Goal: Task Accomplishment & Management: Manage account settings

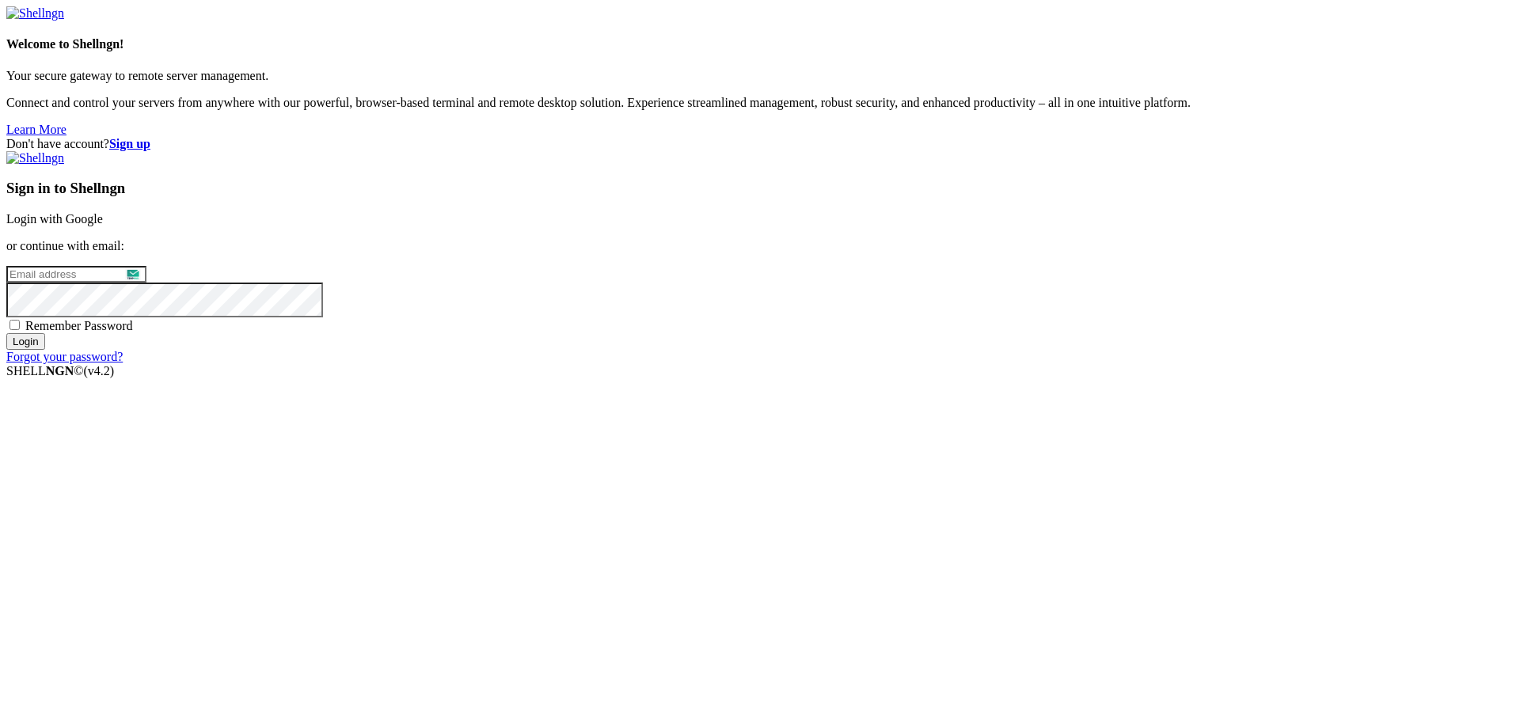
click at [103, 226] on link "Login with Google" at bounding box center [54, 218] width 97 height 13
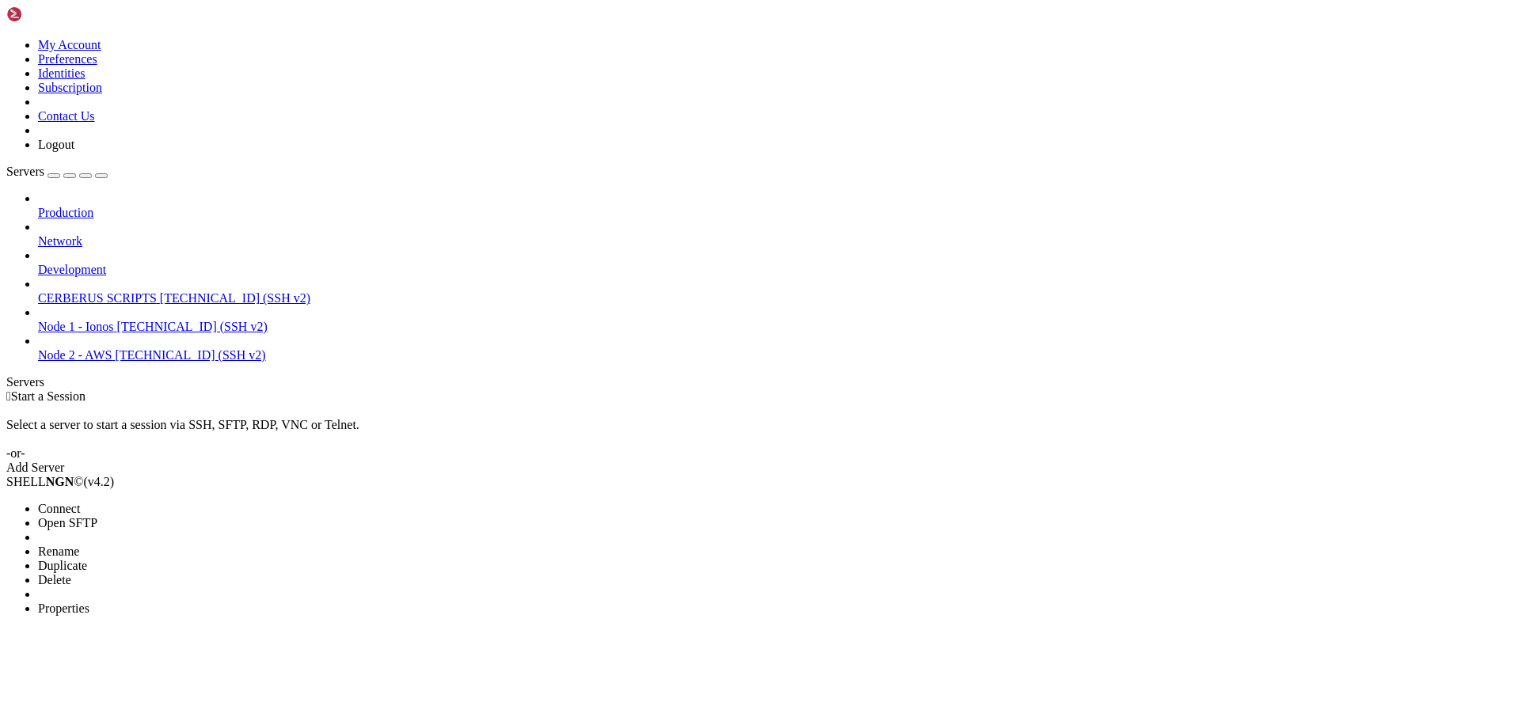
click at [126, 602] on li "Properties" at bounding box center [110, 609] width 144 height 14
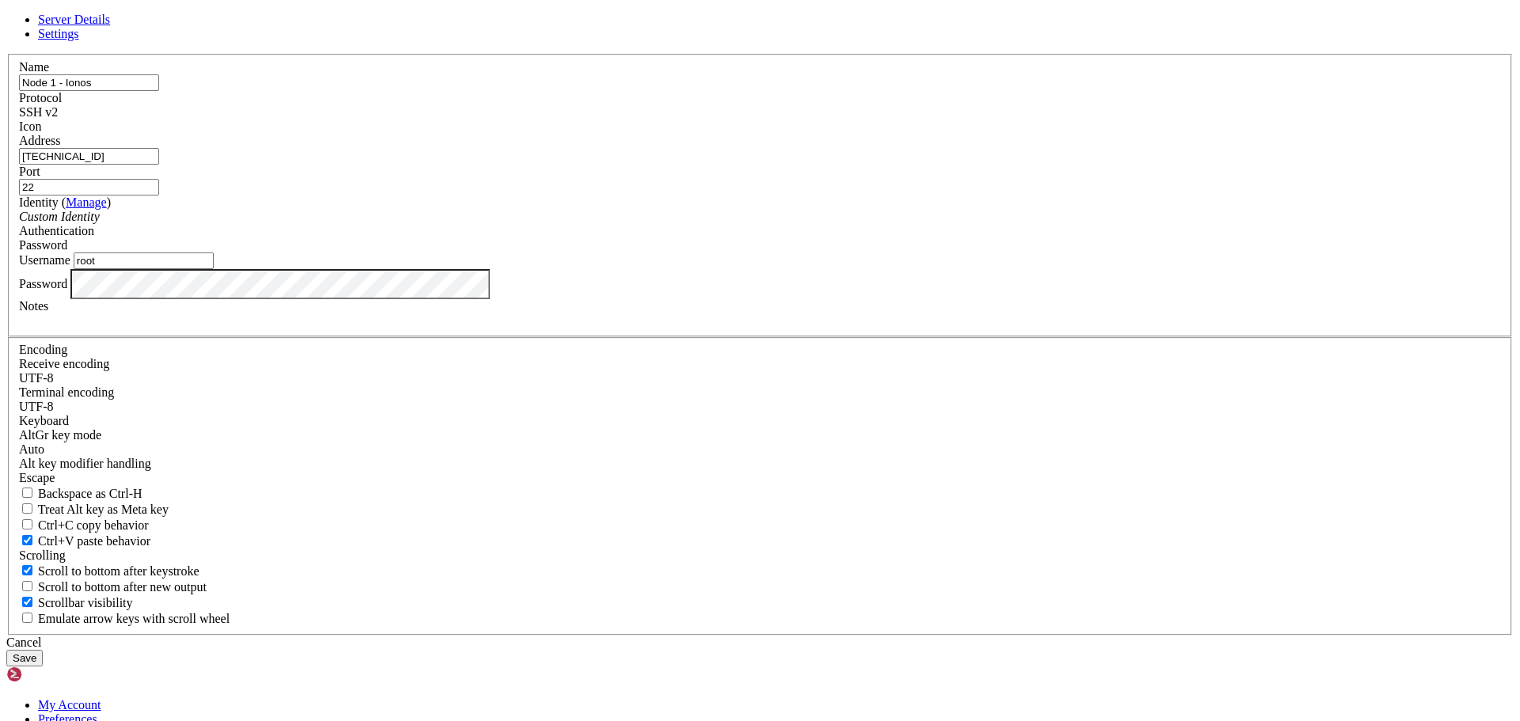
click at [919, 134] on div at bounding box center [760, 134] width 1482 height 0
click at [43, 650] on button "Save" at bounding box center [24, 658] width 36 height 17
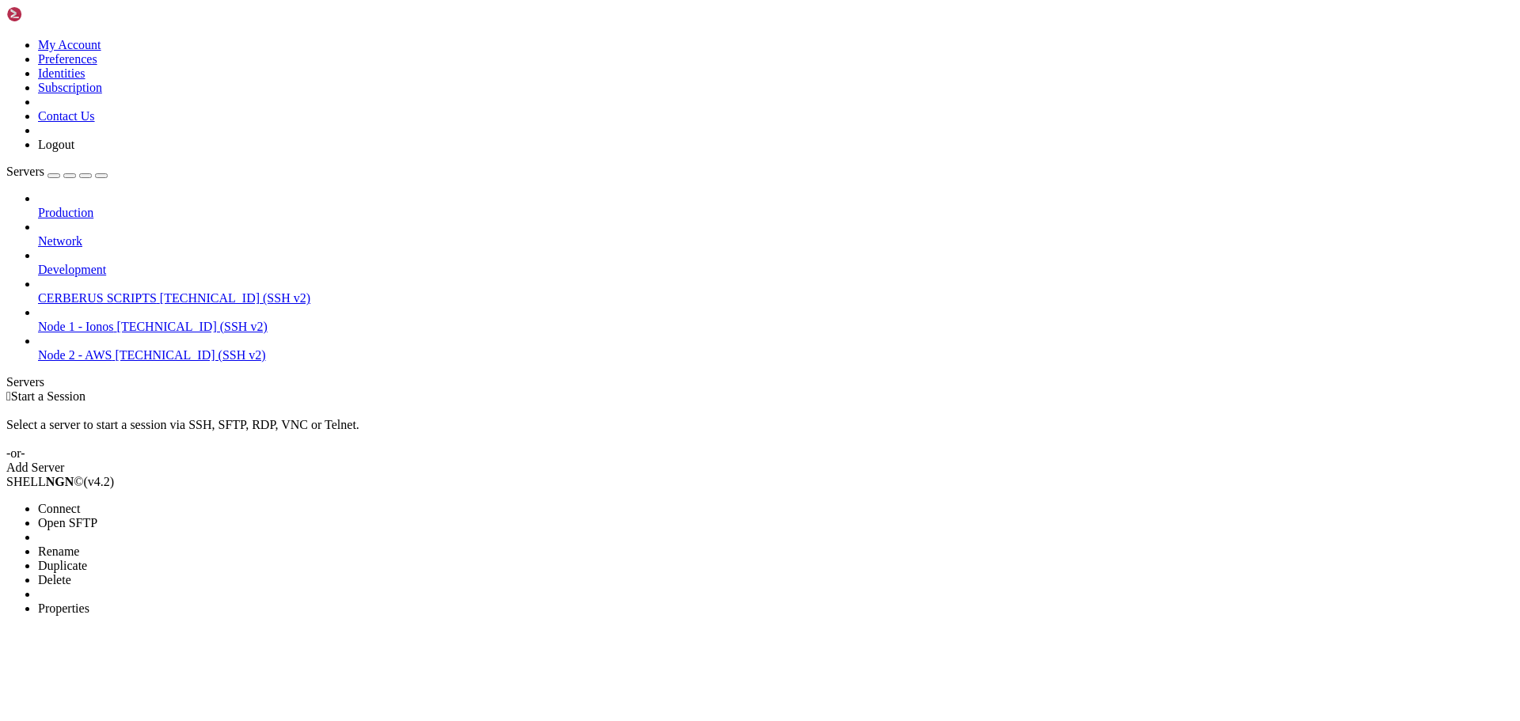
click at [182, 602] on li "Properties" at bounding box center [110, 609] width 144 height 14
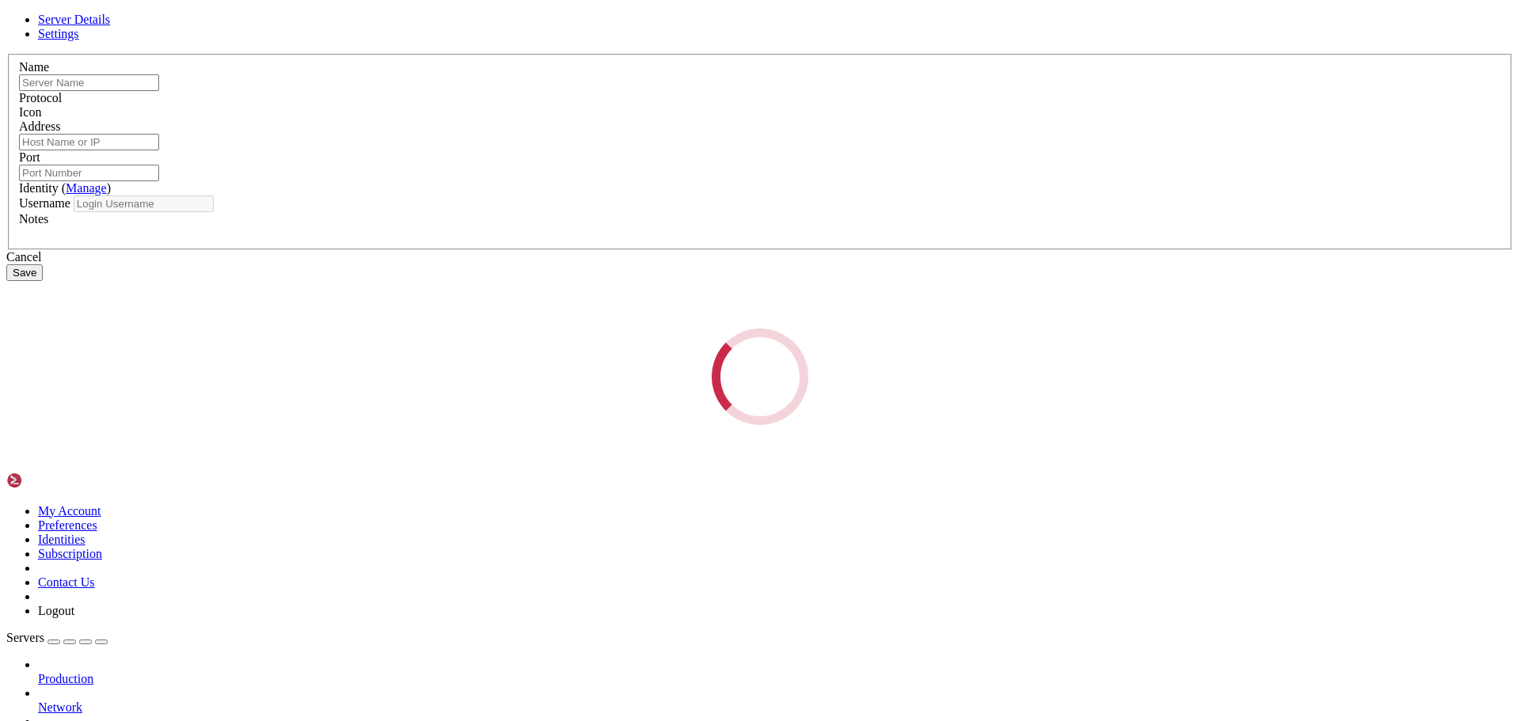
type input "Node 2 - AWS"
type input "[TECHNICAL_ID]"
type input "22"
type input "ubuntu"
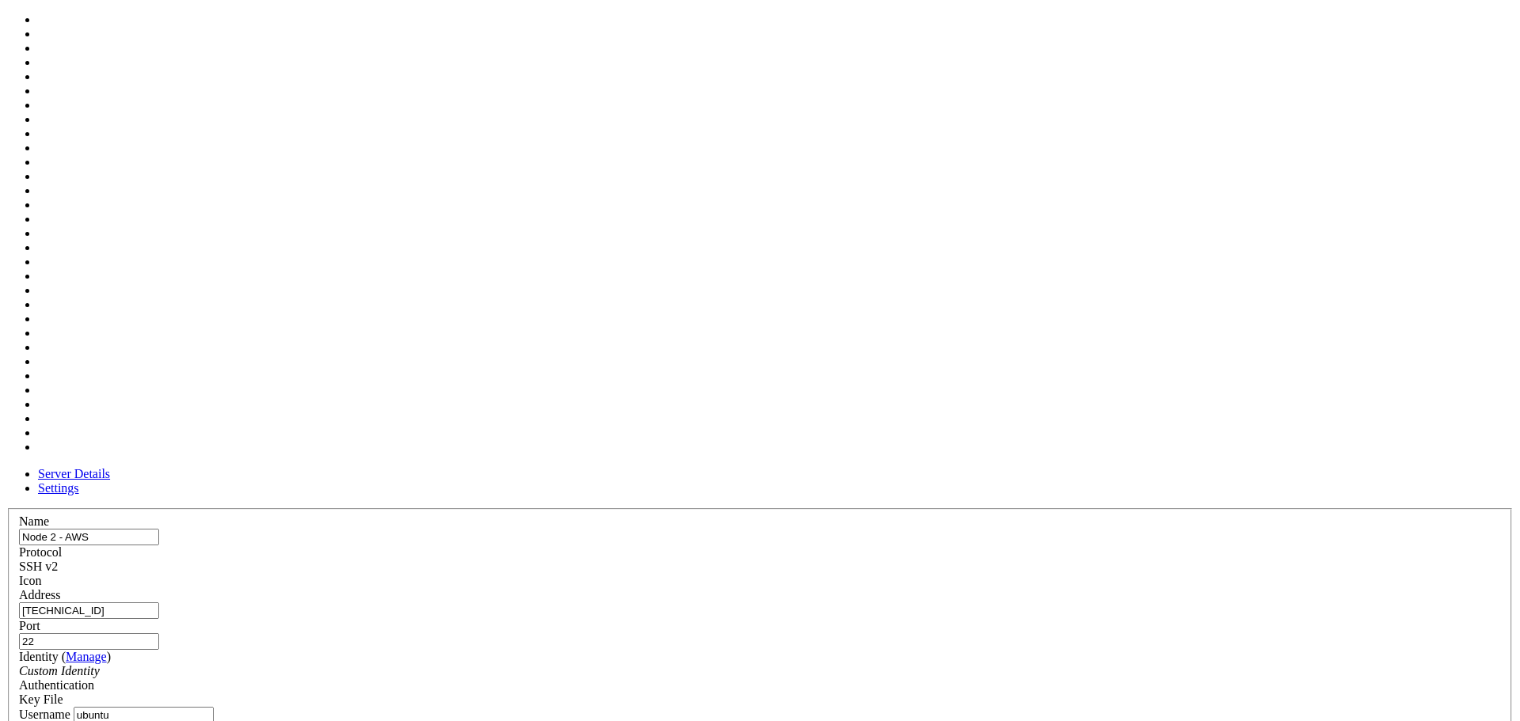
click at [954, 588] on div at bounding box center [760, 588] width 1482 height 0
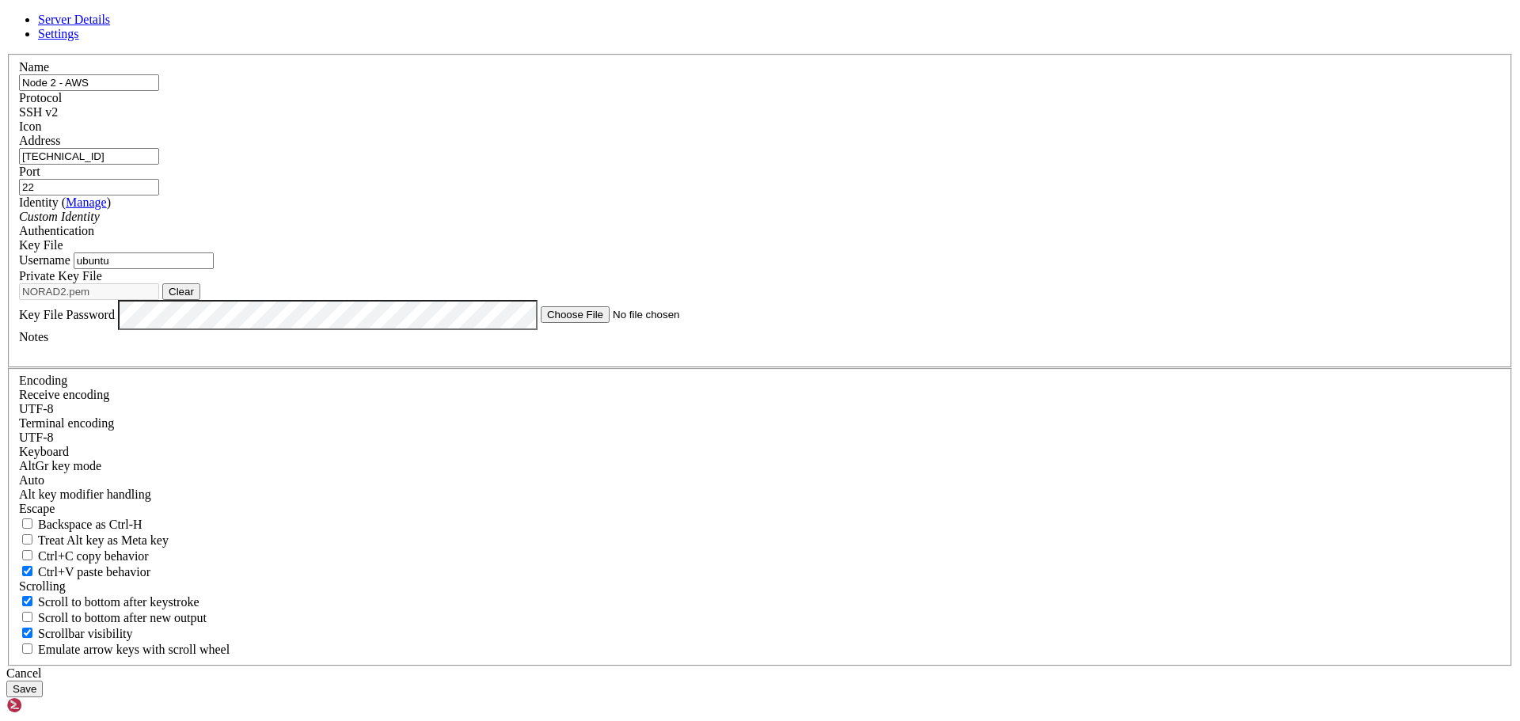
click at [43, 681] on button "Save" at bounding box center [24, 689] width 36 height 17
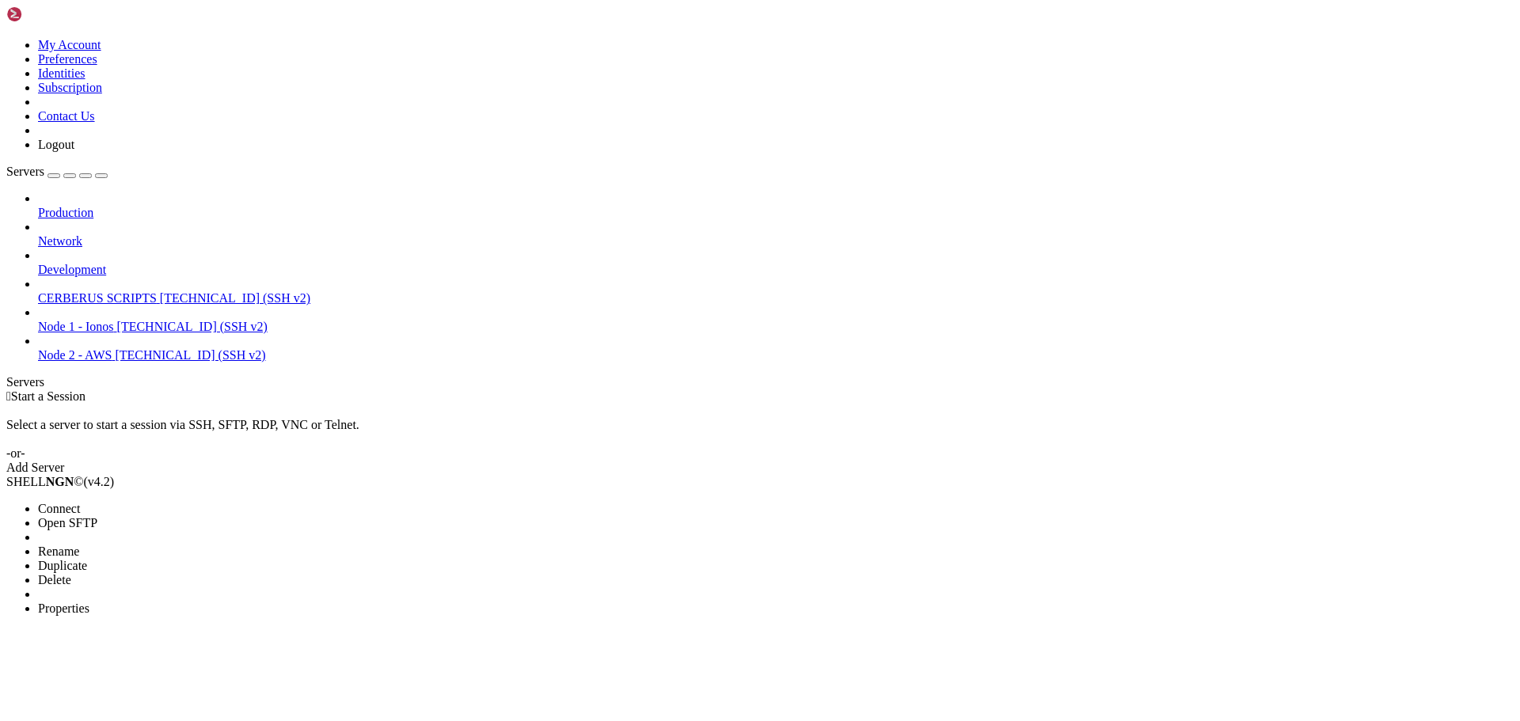
click at [182, 602] on li "Properties" at bounding box center [110, 609] width 144 height 14
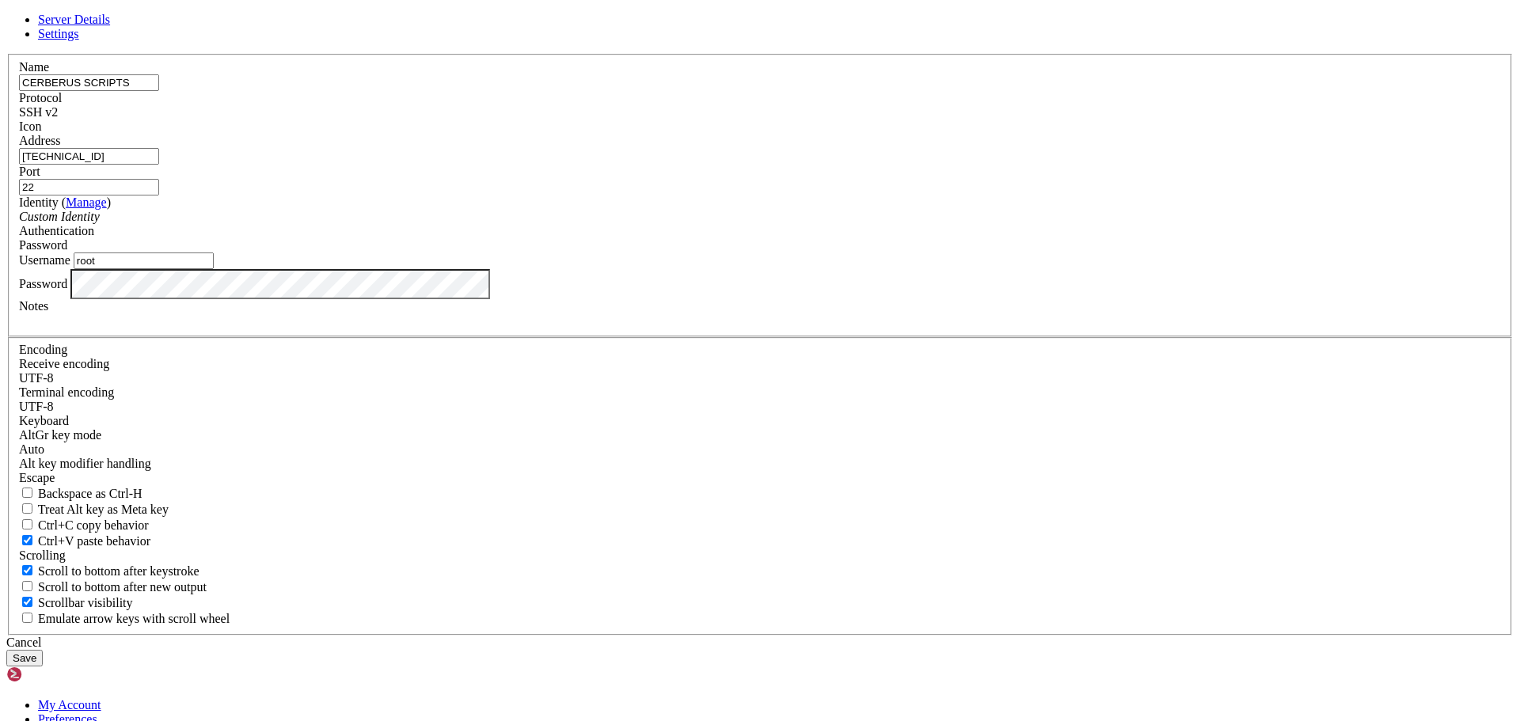
click at [950, 134] on div at bounding box center [760, 134] width 1482 height 0
click at [43, 650] on button "Save" at bounding box center [24, 658] width 36 height 17
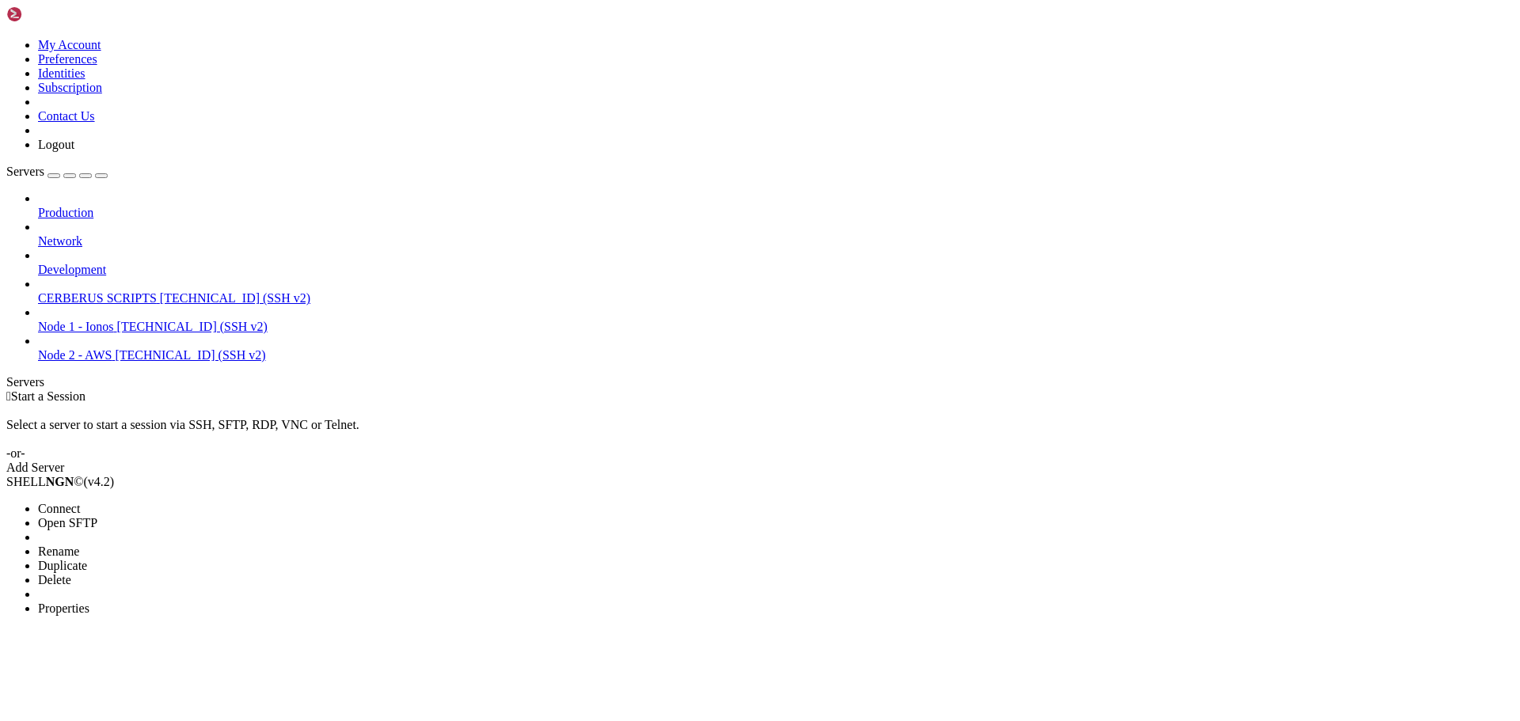
click at [89, 602] on span "Properties" at bounding box center [63, 608] width 51 height 13
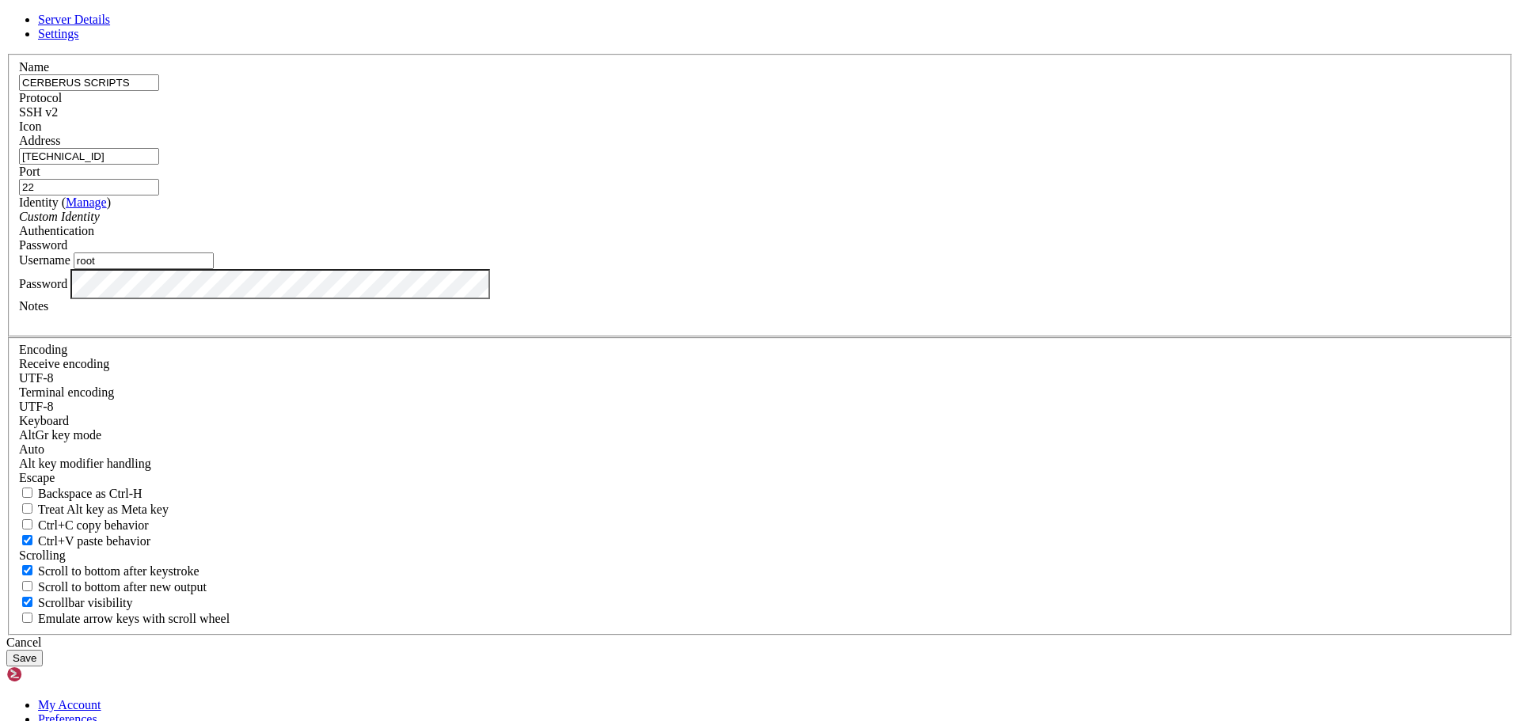
click at [159, 91] on input "CERBERUS SCRIPTS" at bounding box center [89, 82] width 140 height 17
type input "CERBERUS"
click at [6, 650] on button "Save" at bounding box center [24, 658] width 36 height 17
